Goal: Task Accomplishment & Management: Complete application form

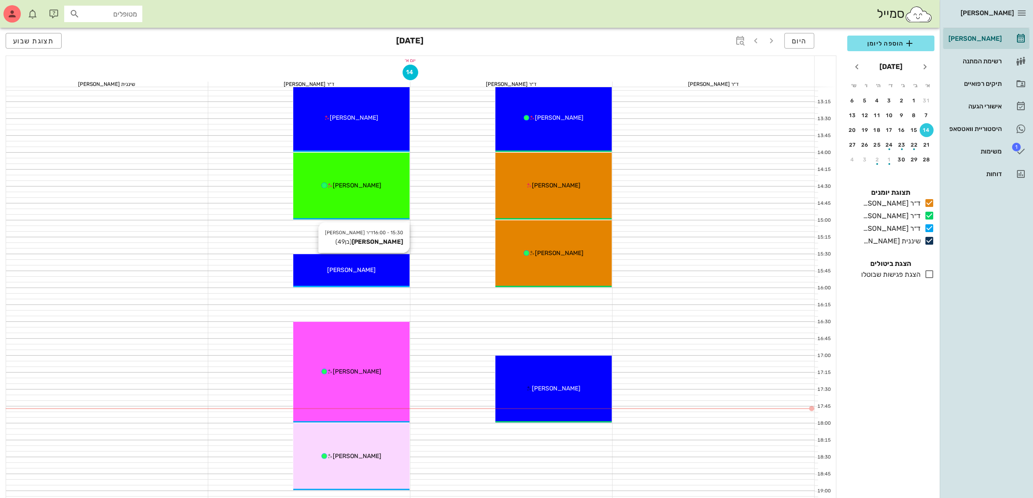
scroll to position [488, 0]
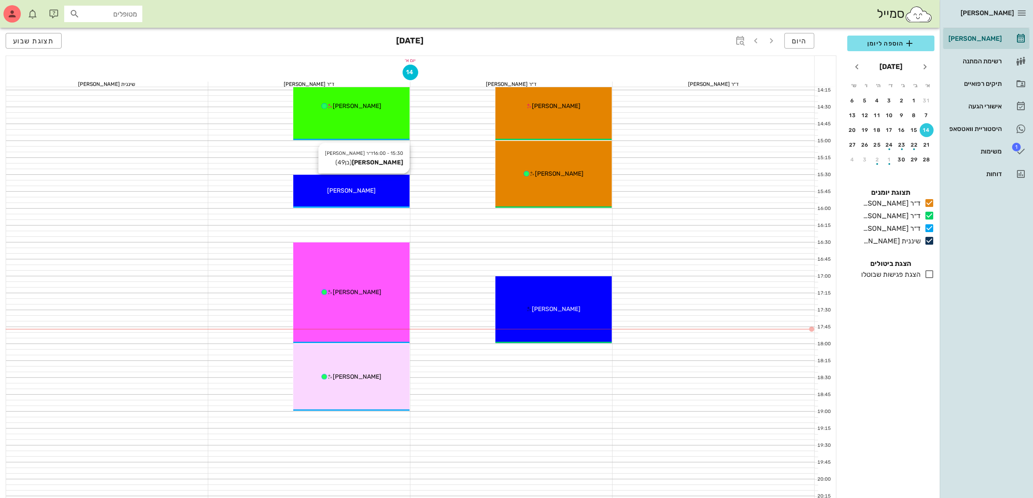
click at [365, 180] on div "15:30 - 16:00 ד״ר [PERSON_NAME] [PERSON_NAME] (בן 49 ) [PERSON_NAME]" at bounding box center [351, 191] width 116 height 33
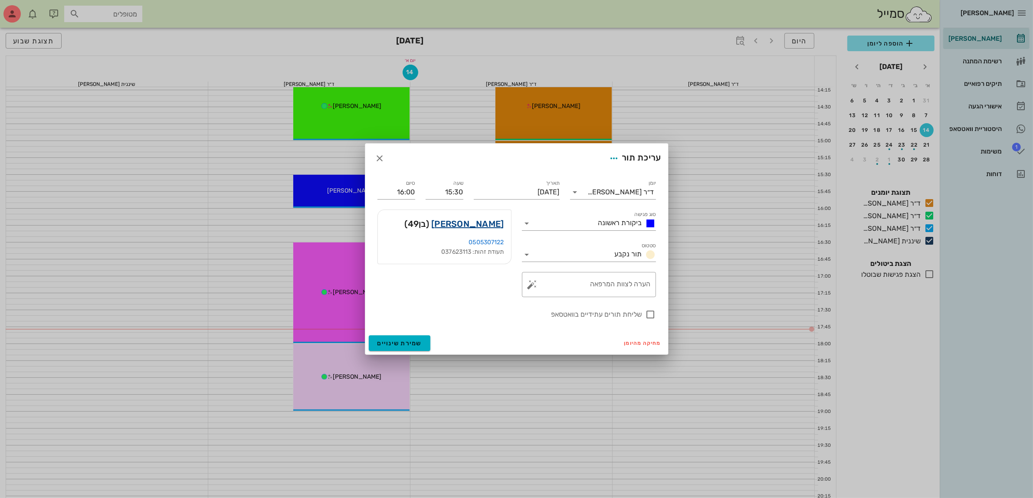
click at [473, 232] on div "[PERSON_NAME] (בן 49 )" at bounding box center [444, 224] width 133 height 28
click at [473, 226] on link "[PERSON_NAME]" at bounding box center [467, 224] width 72 height 14
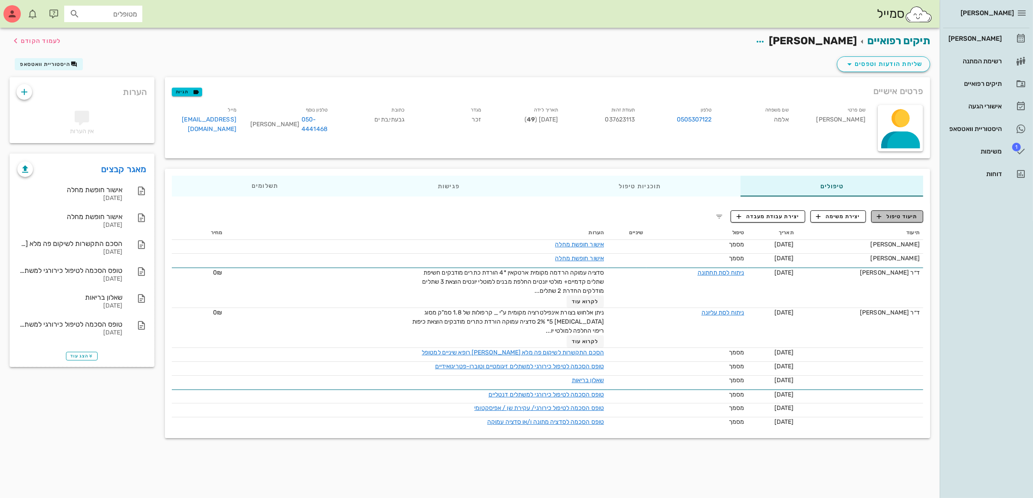
click at [902, 214] on span "תיעוד טיפול" at bounding box center [897, 217] width 40 height 8
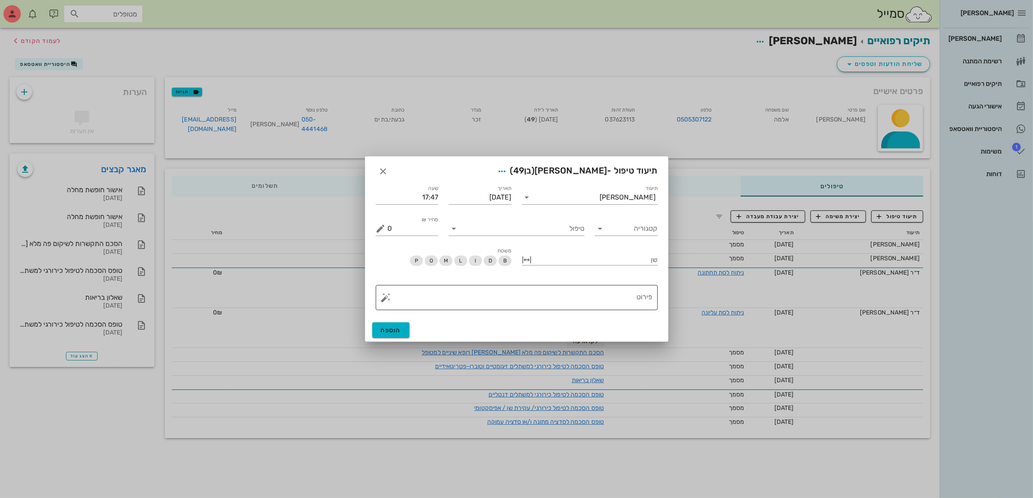
click at [590, 300] on textarea "פירוט" at bounding box center [520, 299] width 265 height 21
type textarea "הוצאת שתל 17 - עקב כאבים ממושכים"
click at [577, 228] on input "טיפול" at bounding box center [523, 229] width 124 height 14
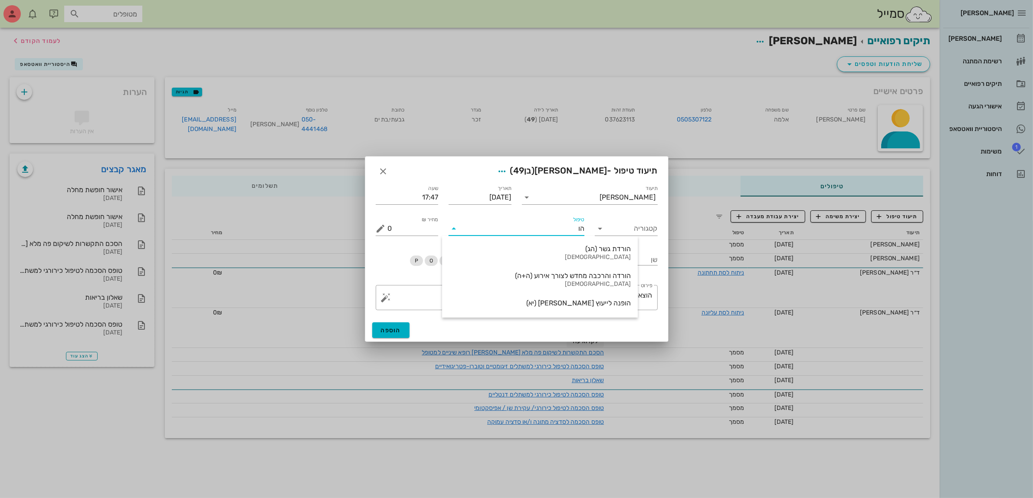
type input "ה"
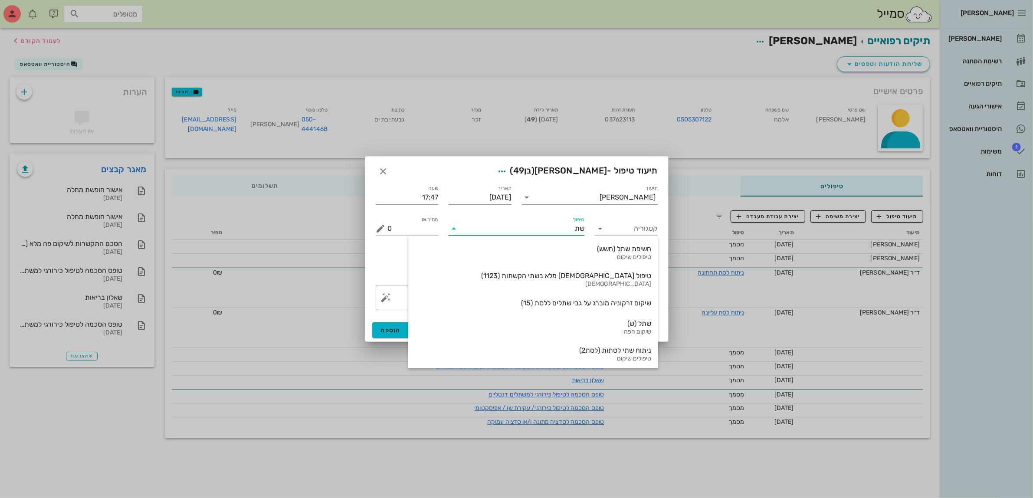
type input "שתל"
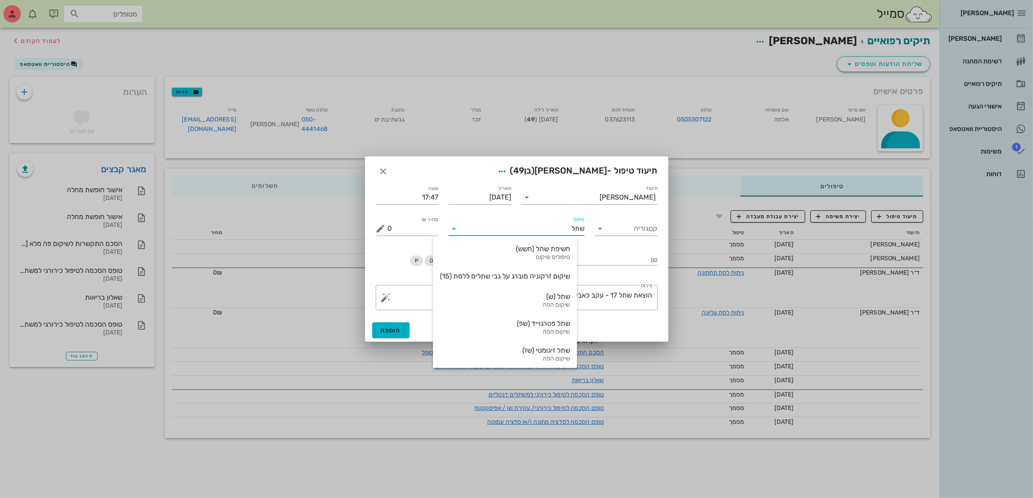
click at [577, 230] on input "שתל" at bounding box center [523, 229] width 124 height 14
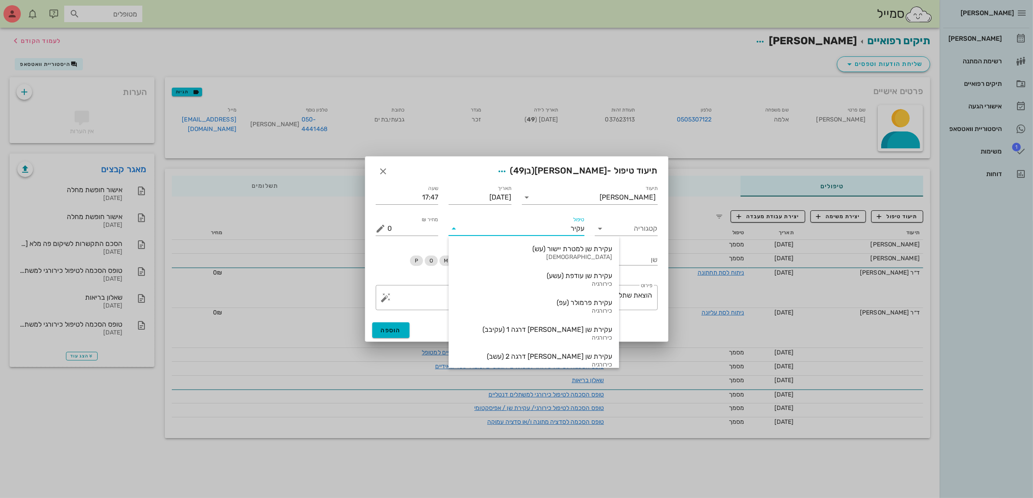
click at [549, 226] on input "עקיר" at bounding box center [523, 229] width 124 height 14
type input "עקיר"
click at [654, 237] on div "קטגוריה" at bounding box center [625, 224] width 73 height 31
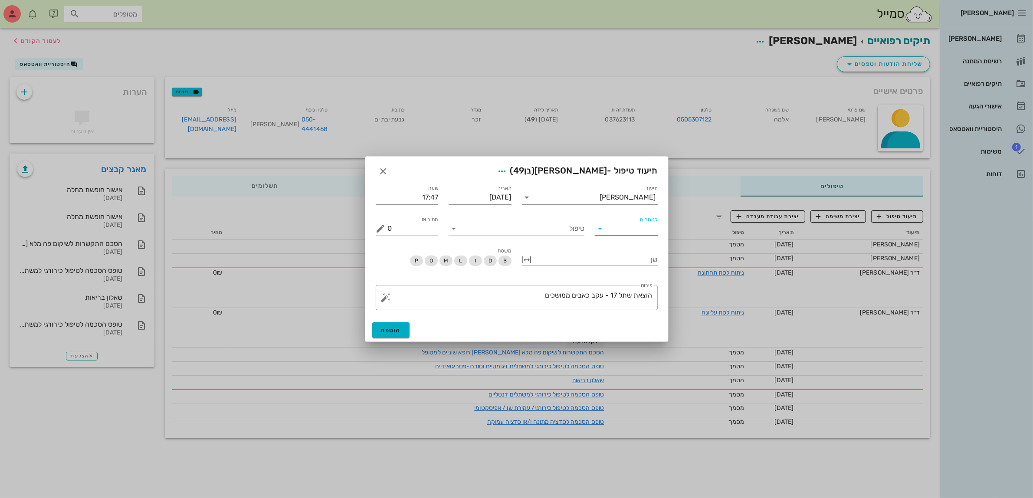
click at [644, 227] on input "קטגוריה" at bounding box center [632, 229] width 49 height 14
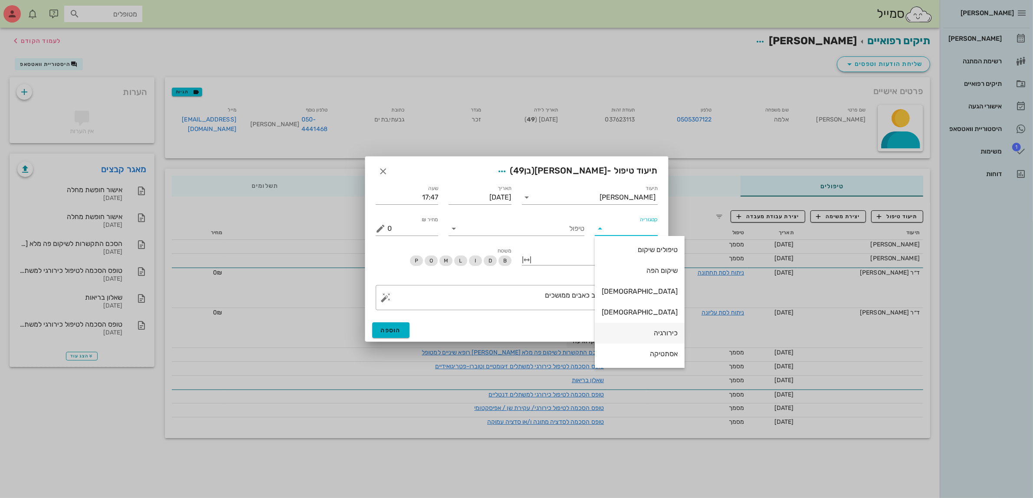
click at [641, 330] on div "כירורגיה" at bounding box center [640, 333] width 76 height 8
type input "כירורגיה"
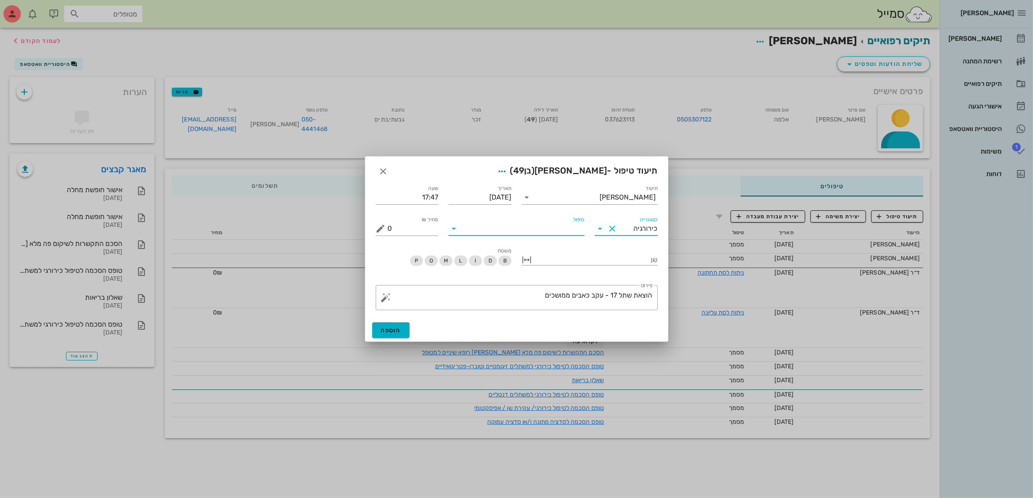
click at [582, 226] on input "טיפול" at bounding box center [523, 229] width 124 height 14
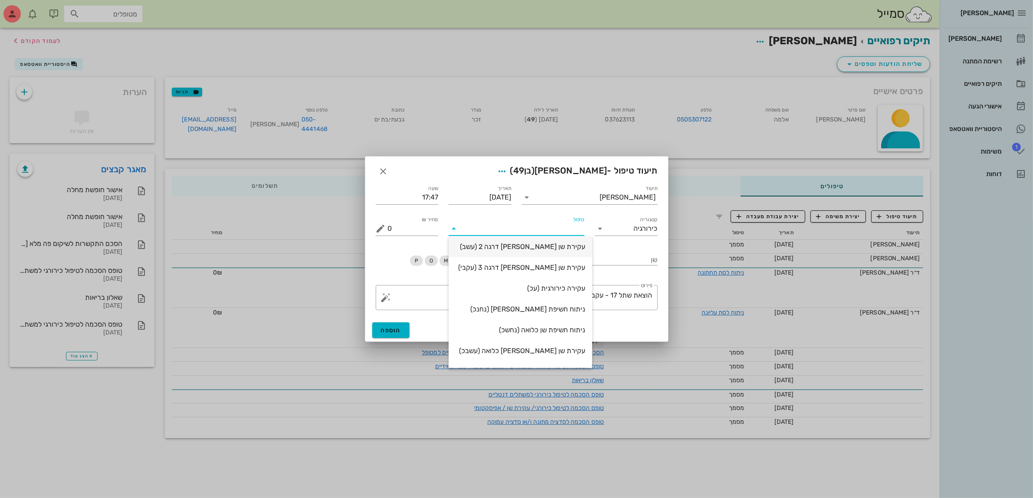
scroll to position [124, 0]
click at [618, 276] on div "שן" at bounding box center [590, 260] width 146 height 39
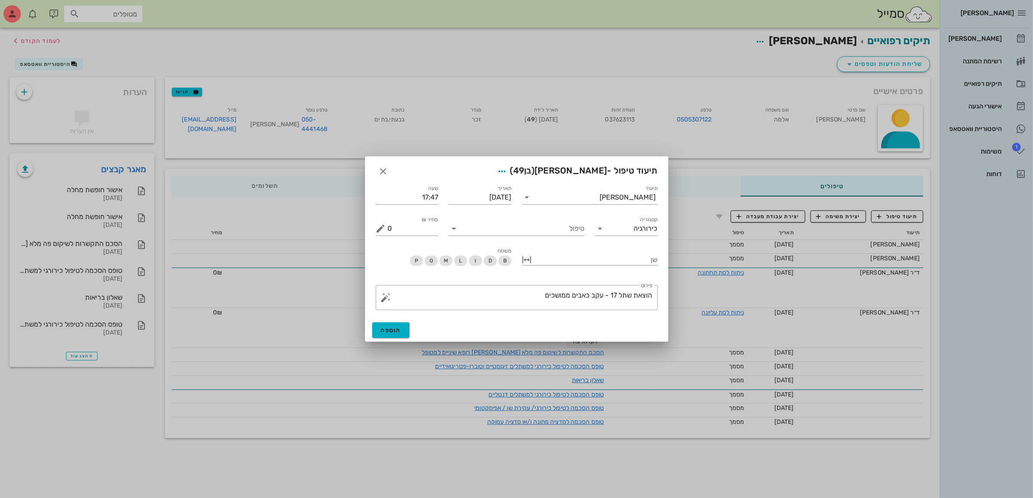
click at [559, 235] on div "טיפול" at bounding box center [516, 229] width 136 height 14
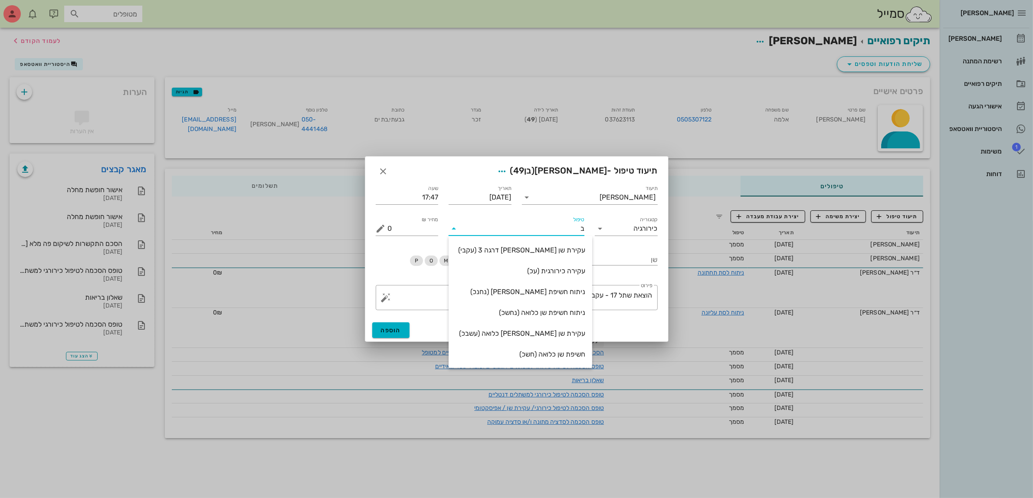
scroll to position [0, 0]
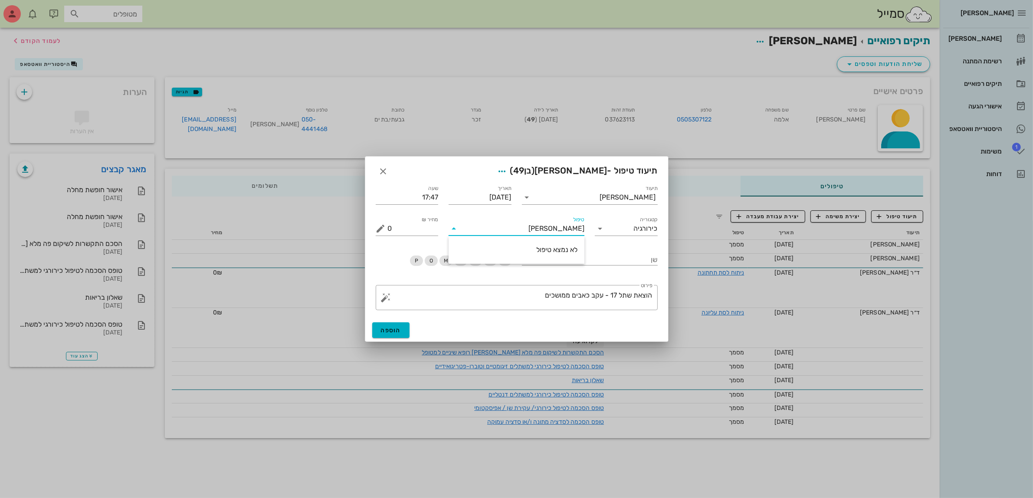
click at [564, 227] on input "[PERSON_NAME]" at bounding box center [523, 229] width 124 height 14
drag, startPoint x: 564, startPoint y: 227, endPoint x: 625, endPoint y: 233, distance: 61.0
click at [564, 226] on input "[PERSON_NAME]" at bounding box center [523, 229] width 124 height 14
type input "[PERSON_NAME]"
click at [661, 231] on div "קטגוריה כירורגיה" at bounding box center [625, 224] width 73 height 31
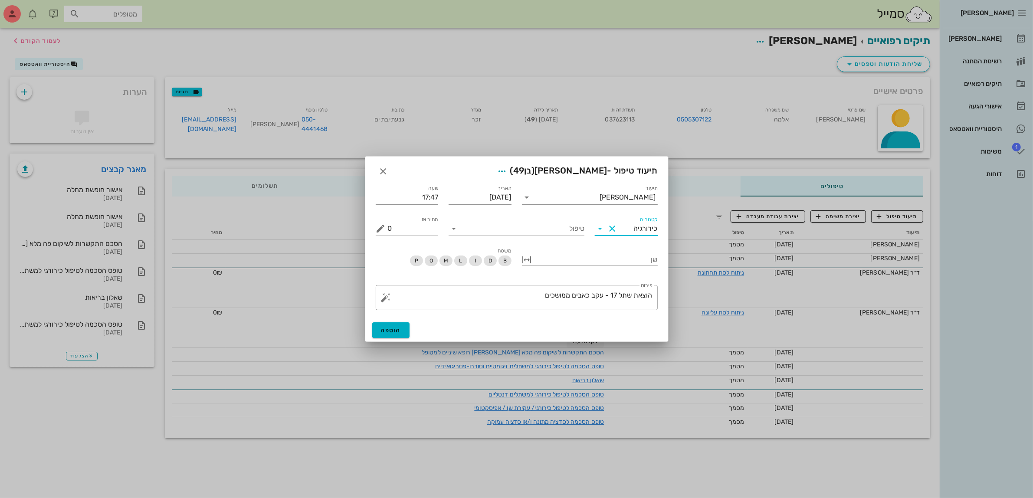
click at [644, 233] on input "כירורגיה" at bounding box center [638, 229] width 39 height 14
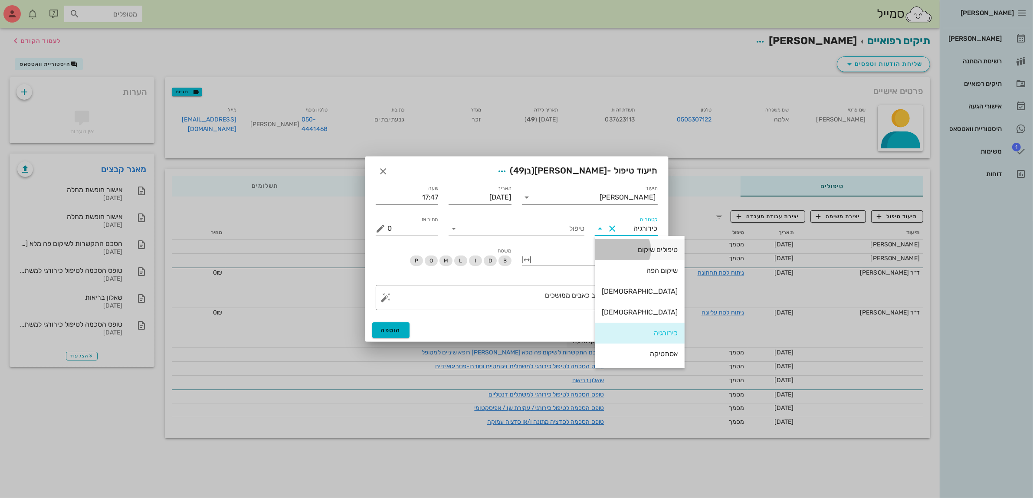
click at [632, 256] on div "טיפולים שיקום" at bounding box center [640, 249] width 76 height 19
type input "טיפולים שיקום"
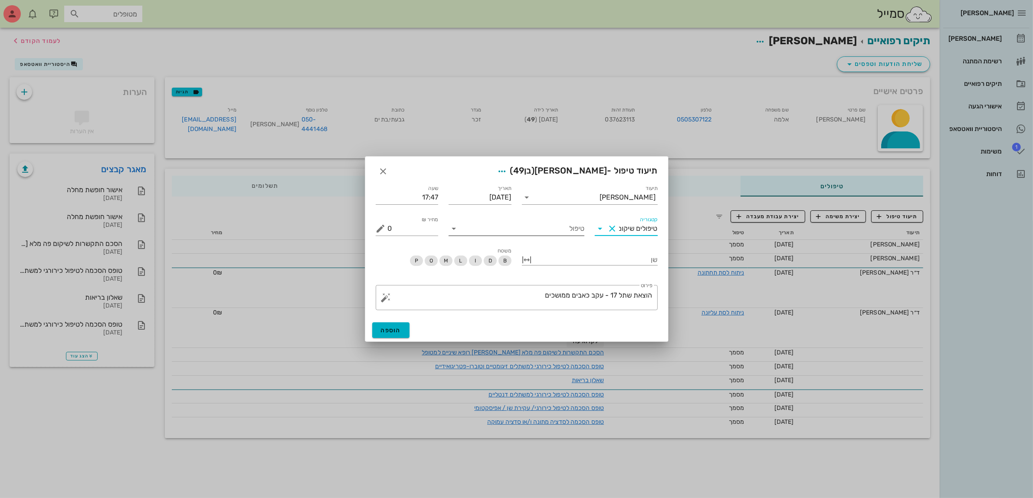
click at [575, 230] on input "טיפול" at bounding box center [523, 229] width 124 height 14
type input "[PERSON_NAME]"
click at [636, 226] on input "טיפולים שיקום" at bounding box center [638, 229] width 39 height 14
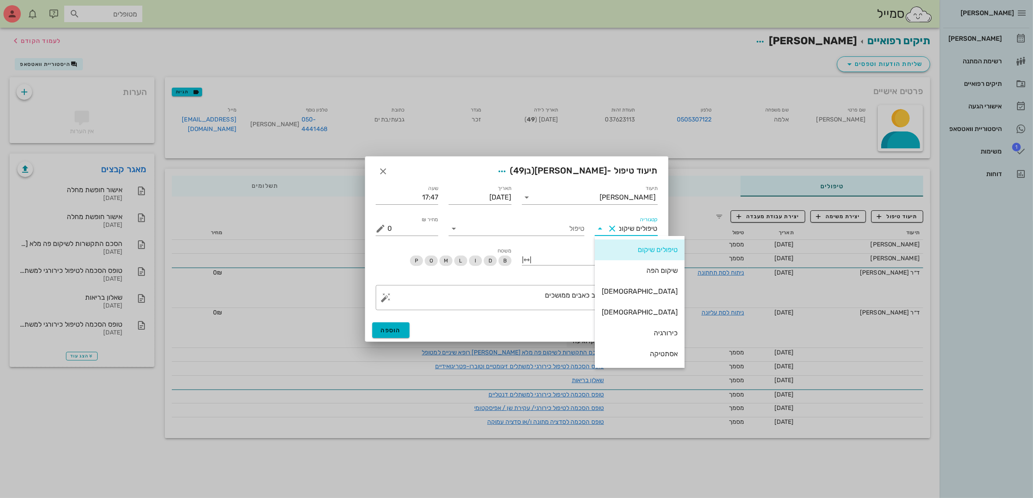
click at [613, 229] on button "Clear קטגוריה" at bounding box center [612, 228] width 10 height 10
click at [557, 229] on input "טיפול" at bounding box center [523, 229] width 124 height 14
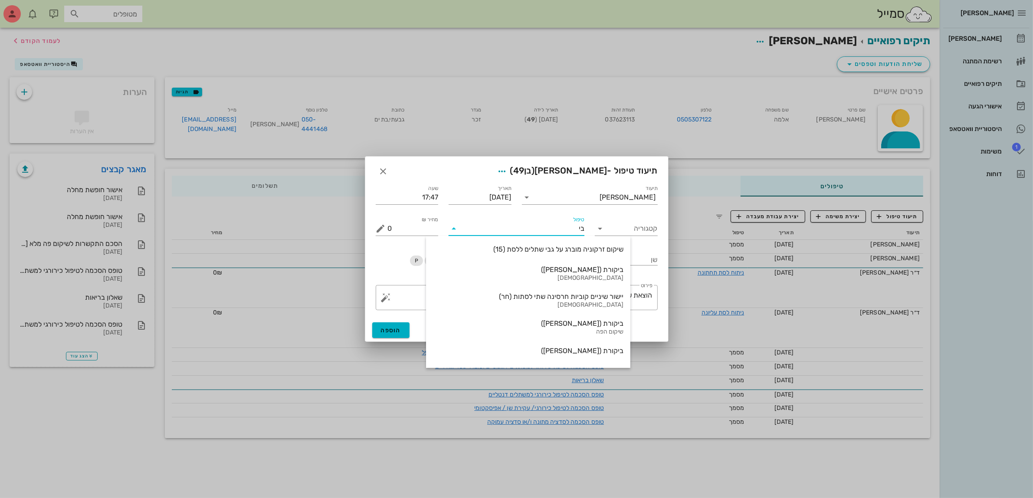
type input "[PERSON_NAME]"
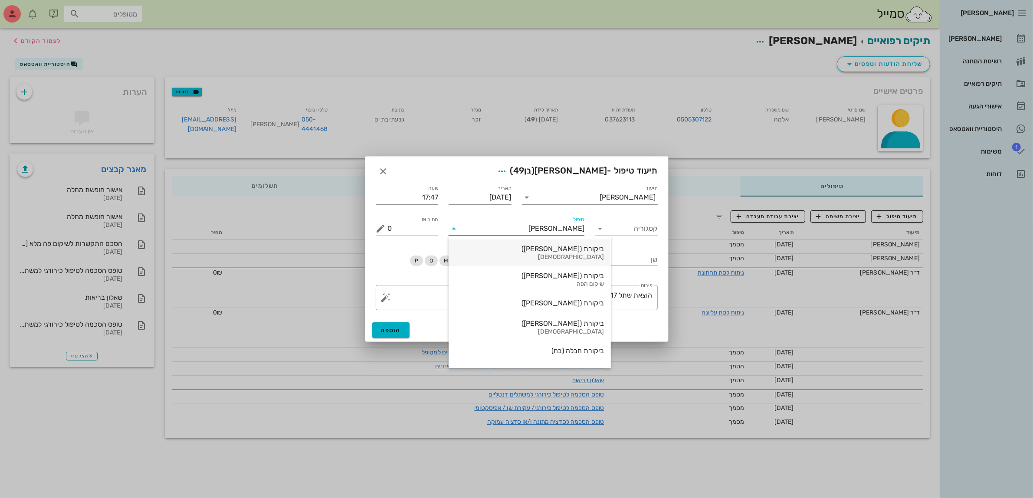
click at [569, 258] on div "[DEMOGRAPHIC_DATA]" at bounding box center [529, 257] width 148 height 7
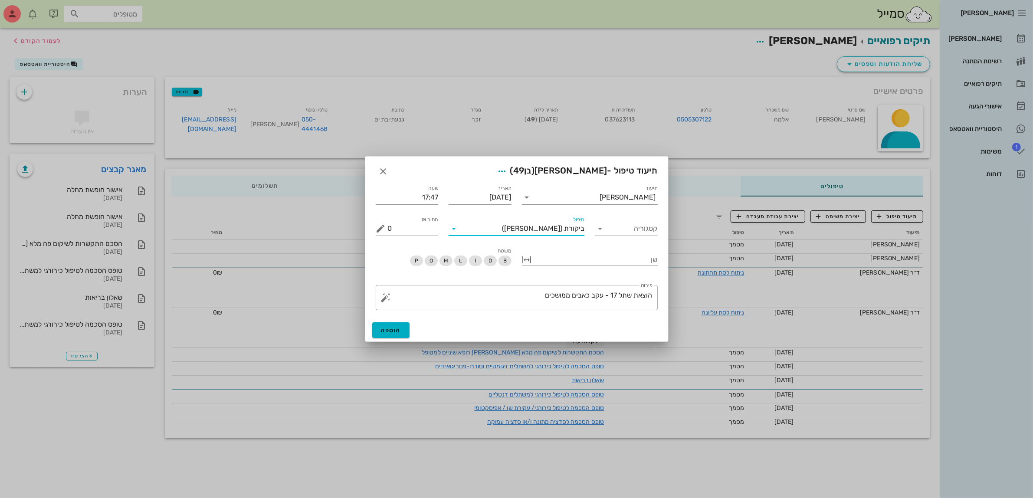
click at [573, 221] on label "טיפול" at bounding box center [578, 219] width 11 height 7
click at [502, 222] on input "טיפול" at bounding box center [481, 229] width 41 height 14
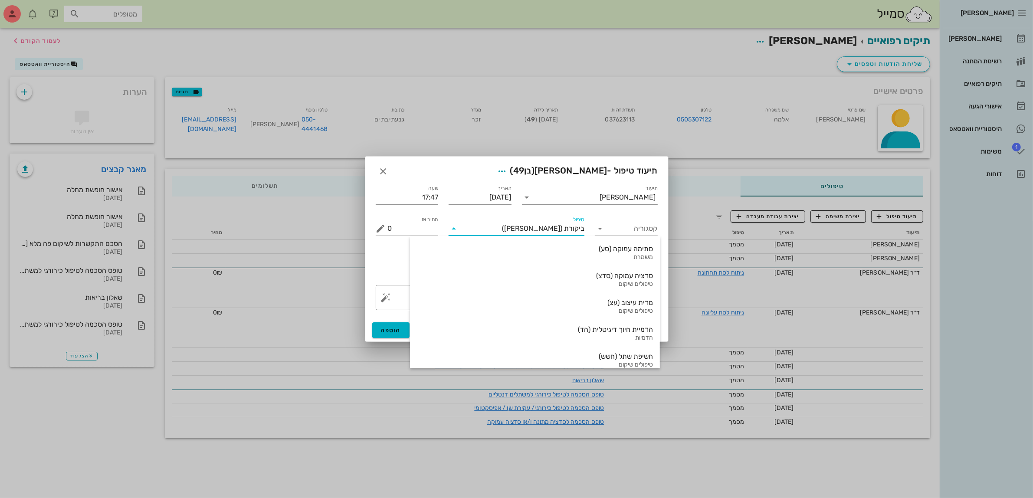
click at [562, 234] on div "ביקורת ([PERSON_NAME])" at bounding box center [523, 229] width 124 height 14
drag, startPoint x: 559, startPoint y: 235, endPoint x: 644, endPoint y: 230, distance: 86.0
click at [644, 230] on div "תיעוד [PERSON_NAME] תאריך [DATE] שעה 17:47 קטגוריה טיפול ביקורת ([PERSON_NAME])…" at bounding box center [516, 209] width 292 height 62
click at [572, 233] on div "ביקורת ([PERSON_NAME])" at bounding box center [523, 229] width 124 height 14
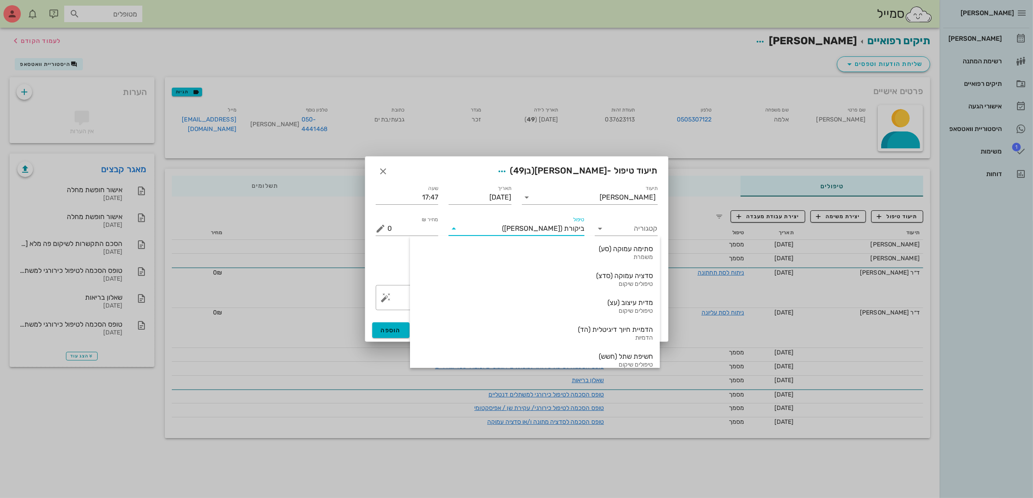
click at [572, 233] on div "ביקורת ([PERSON_NAME])" at bounding box center [523, 229] width 124 height 14
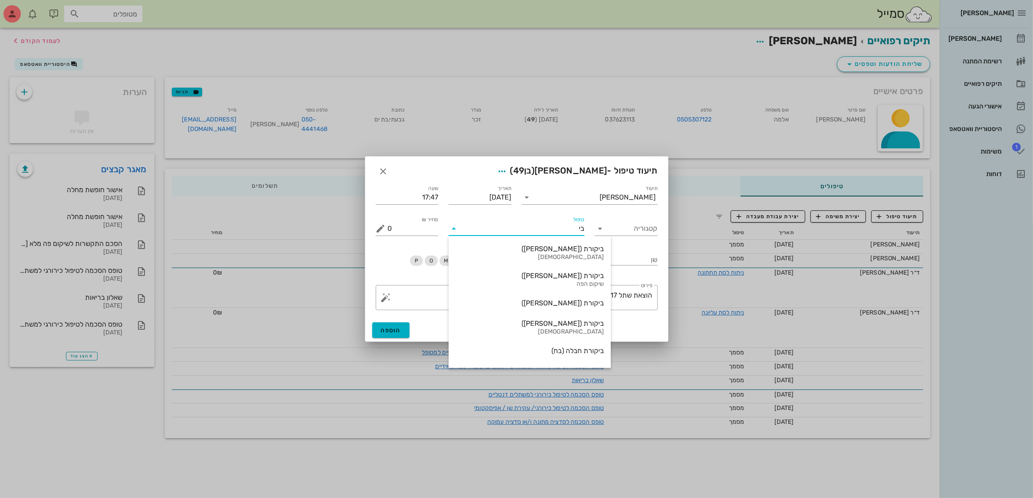
type input "[PERSON_NAME]"
click at [560, 283] on div "שיקום הפה" at bounding box center [529, 284] width 148 height 7
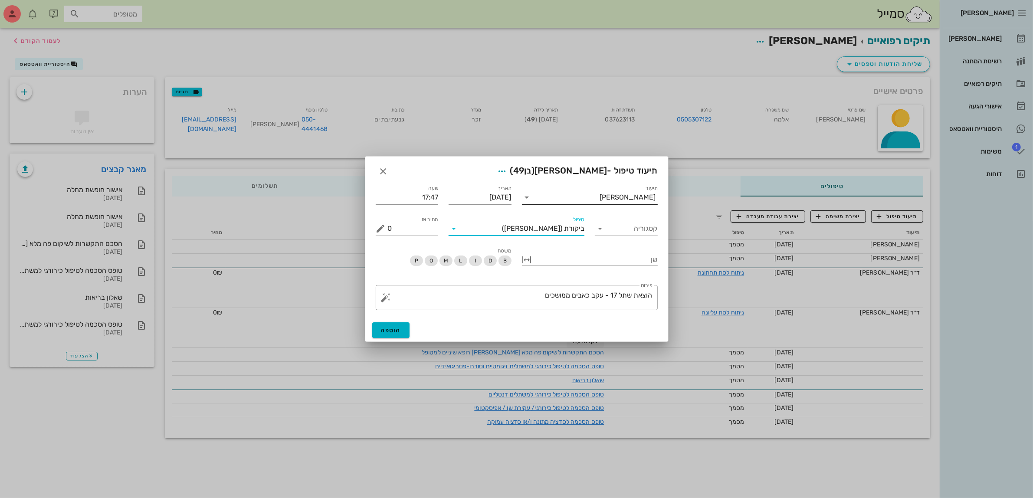
click at [637, 200] on div "[PERSON_NAME]" at bounding box center [628, 197] width 56 height 8
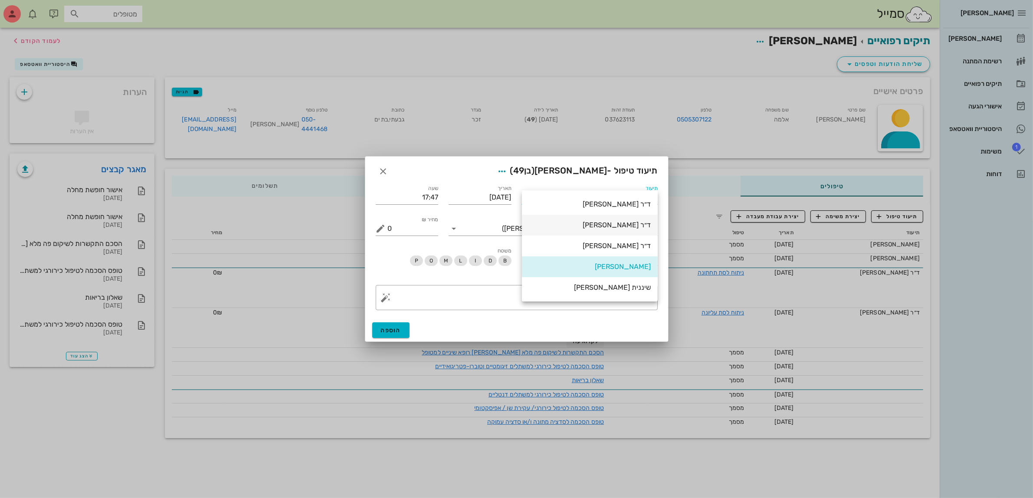
click at [628, 222] on div "ד״ר [PERSON_NAME]" at bounding box center [590, 225] width 122 height 8
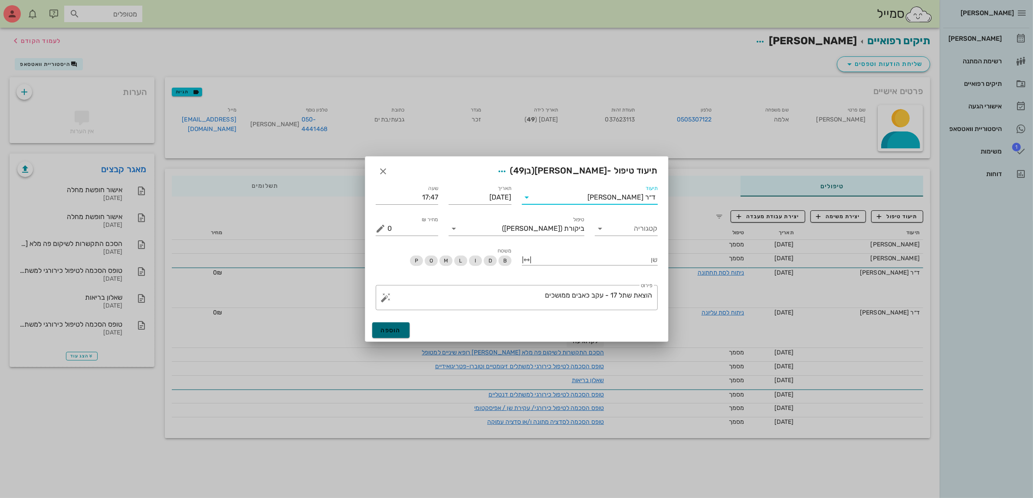
click at [400, 329] on span "הוספה" at bounding box center [391, 330] width 20 height 7
